Goal: Information Seeking & Learning: Obtain resource

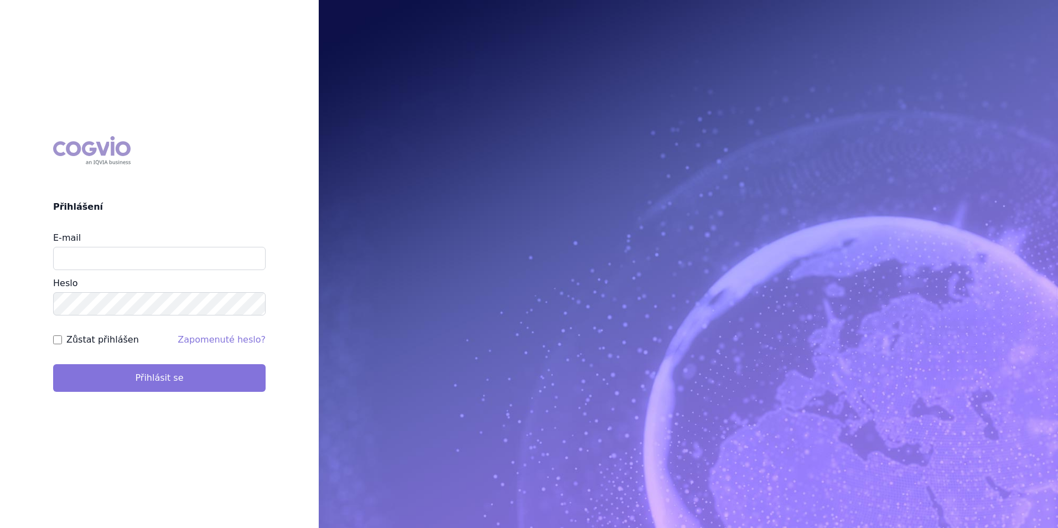
type input "apolena.koklarova@vzp.cz"
click at [174, 386] on button "Přihlásit se" at bounding box center [159, 378] width 212 height 28
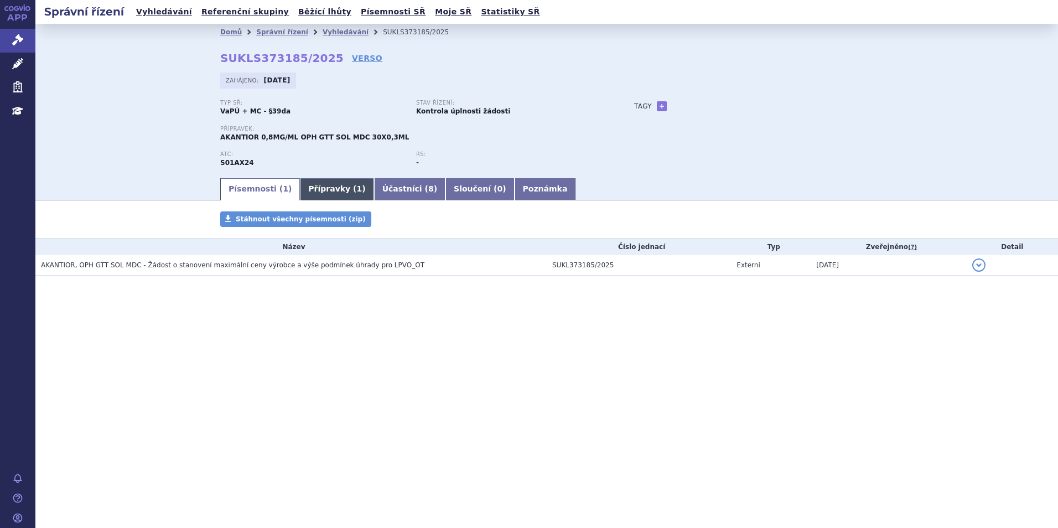
click at [309, 192] on link "Přípravky ( 1 )" at bounding box center [337, 189] width 74 height 22
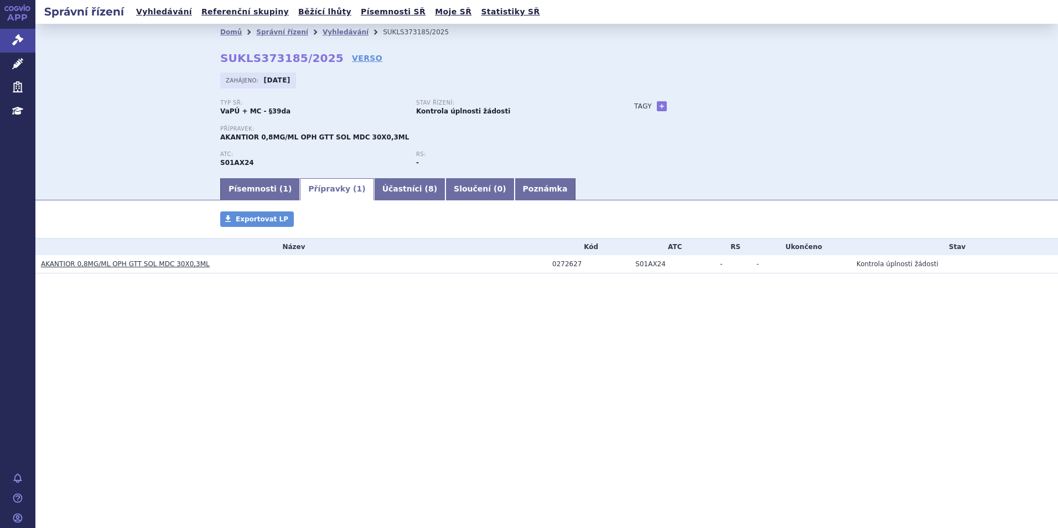
click at [184, 263] on link "AKANTIOR 0,8MG/ML OPH GTT SOL MDC 30X0,3ML" at bounding box center [125, 264] width 169 height 8
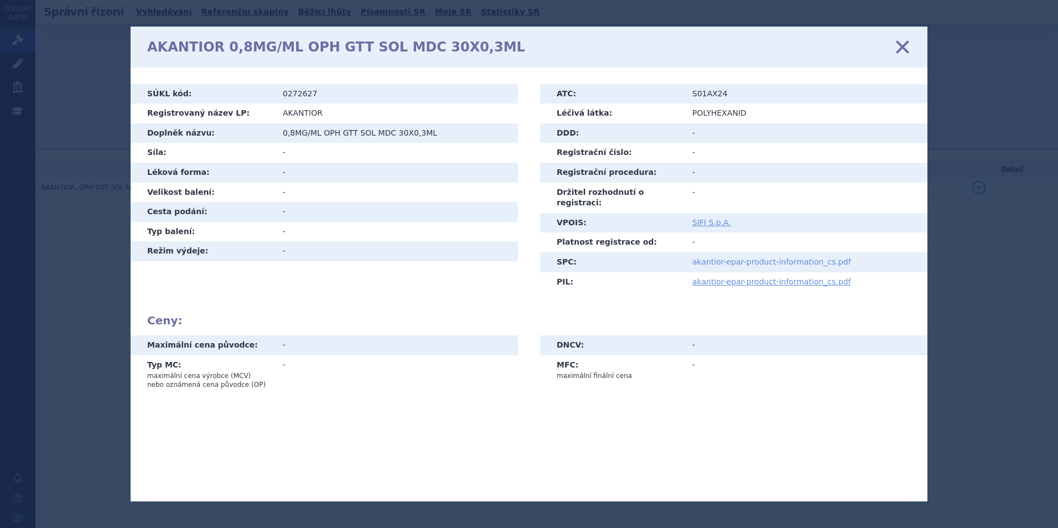
click at [718, 257] on link "akantior-epar-product-information_cs.pdf" at bounding box center [771, 261] width 159 height 9
